Goal: Task Accomplishment & Management: Manage account settings

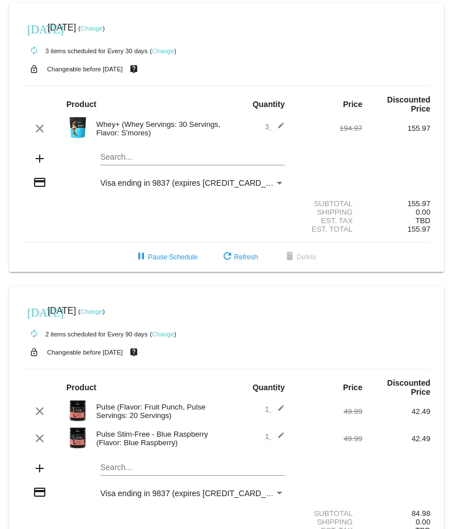
click at [103, 29] on link "Change" at bounding box center [91, 28] width 22 height 7
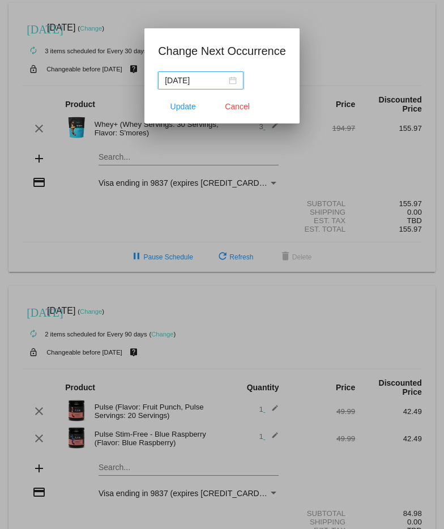
click at [231, 80] on nz-date-picker "[DATE]" at bounding box center [201, 80] width 86 height 18
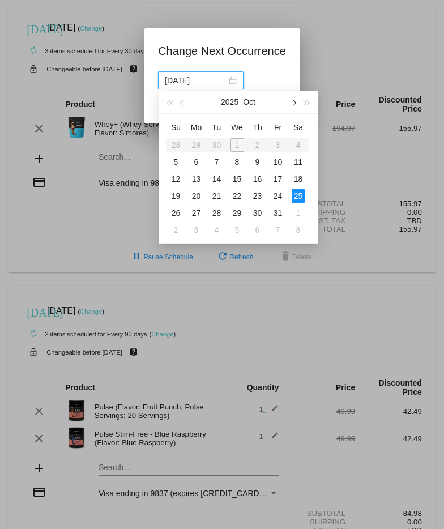
click at [294, 101] on span "button" at bounding box center [294, 103] width 6 height 6
click at [233, 160] on div "10" at bounding box center [238, 162] width 14 height 14
type input "[DATE]"
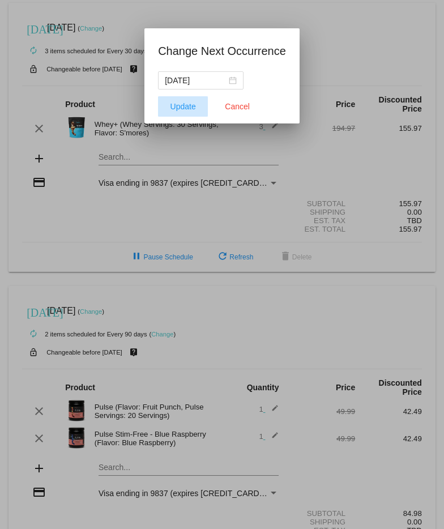
click at [189, 109] on span "Update" at bounding box center [184, 106] width 26 height 9
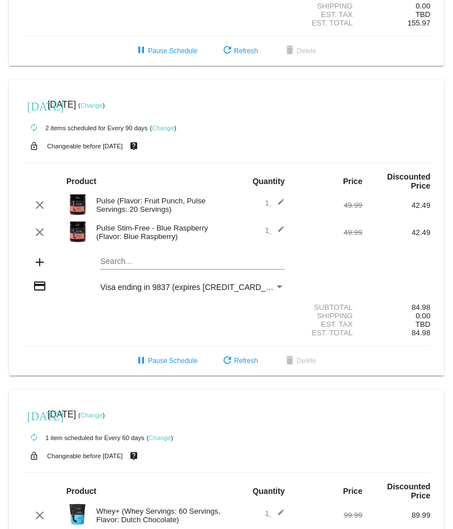
scroll to position [272, 0]
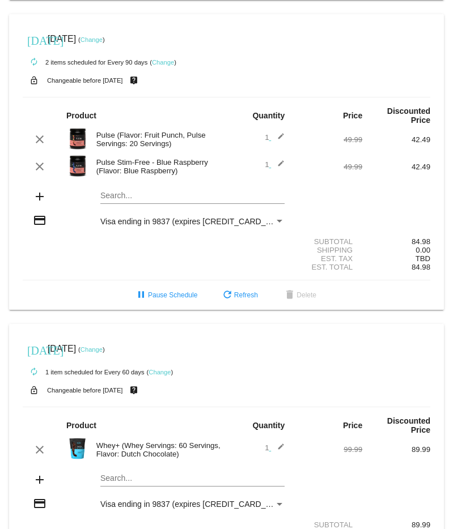
click at [103, 41] on link "Change" at bounding box center [91, 39] width 22 height 7
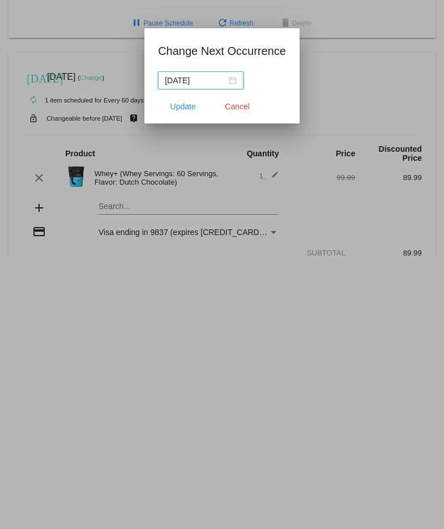
click at [224, 81] on div "[DATE]" at bounding box center [201, 80] width 72 height 12
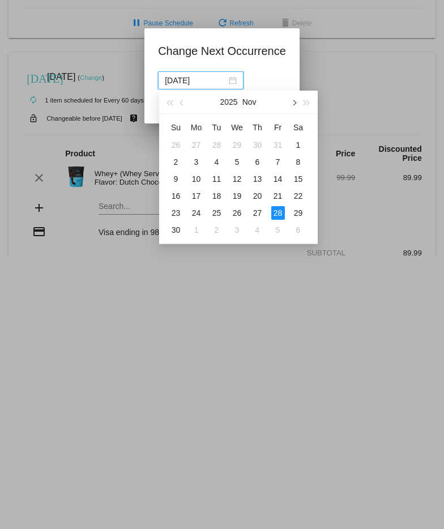
click at [292, 102] on span "button" at bounding box center [294, 103] width 6 height 6
click at [234, 160] on div "10" at bounding box center [238, 162] width 14 height 14
type input "[DATE]"
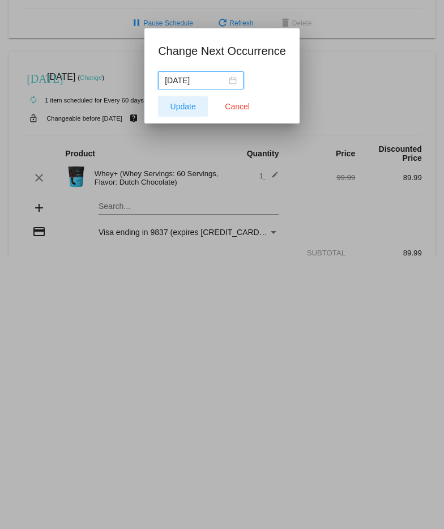
click at [179, 102] on span "Update" at bounding box center [184, 106] width 26 height 9
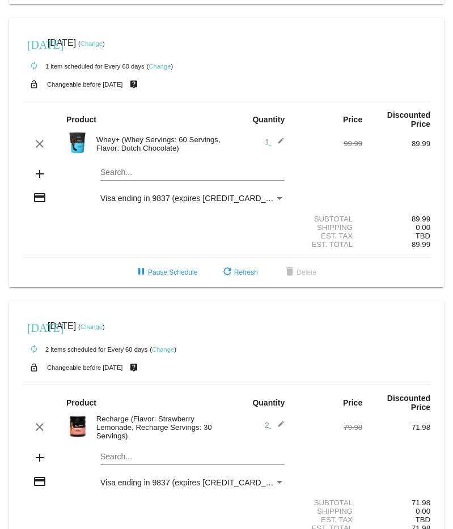
scroll to position [601, 0]
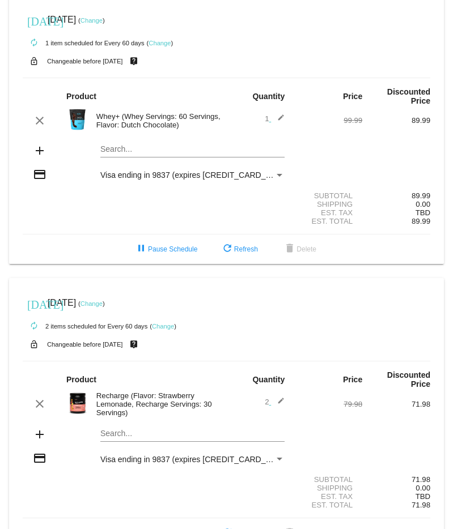
click at [103, 23] on link "Change" at bounding box center [91, 20] width 22 height 7
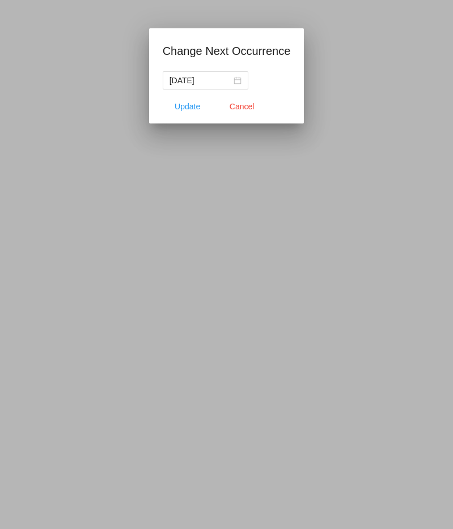
scroll to position [623, 0]
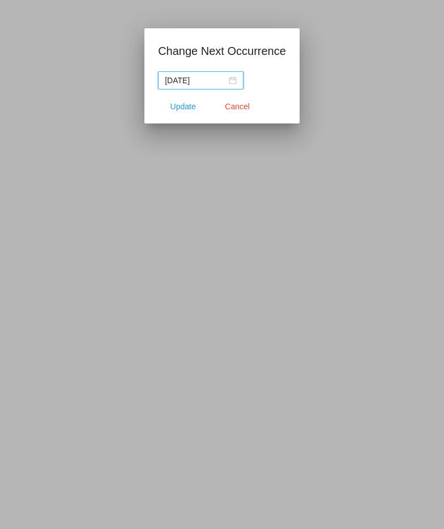
click at [228, 79] on div "[DATE]" at bounding box center [201, 80] width 72 height 12
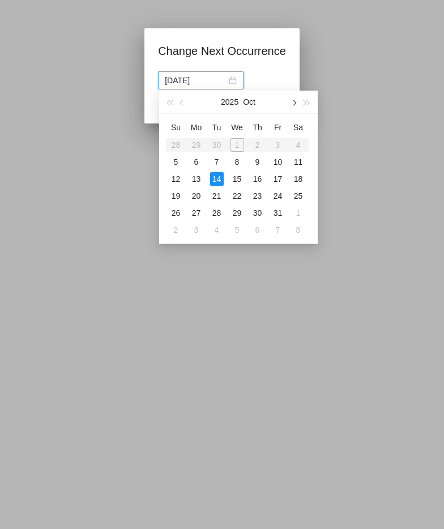
click at [291, 101] on span "button" at bounding box center [294, 103] width 6 height 6
click at [196, 145] on div "2" at bounding box center [197, 145] width 14 height 14
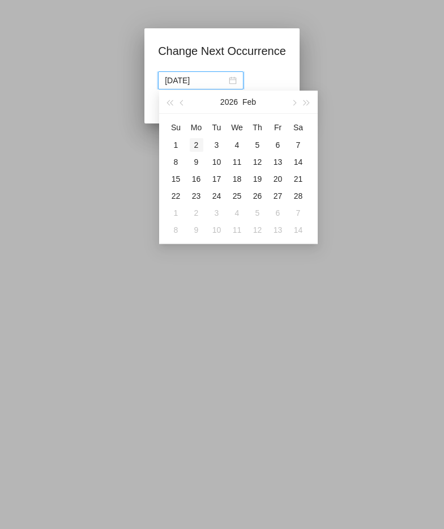
type input "[DATE]"
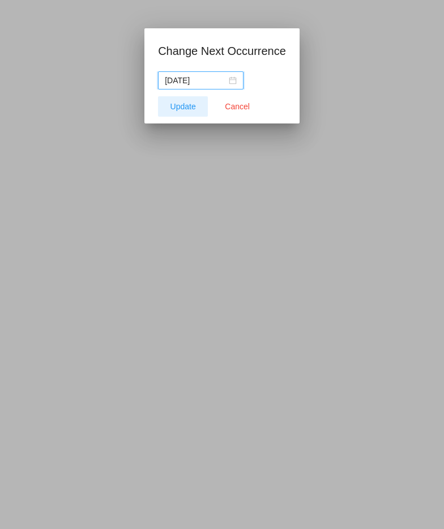
click at [184, 107] on span "Update" at bounding box center [184, 106] width 26 height 9
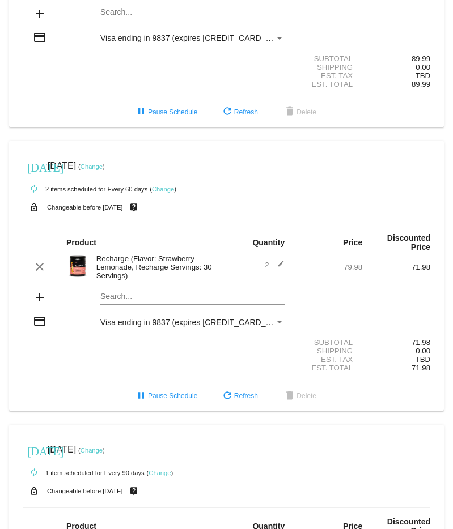
scroll to position [722, 0]
